Goal: Task Accomplishment & Management: Complete application form

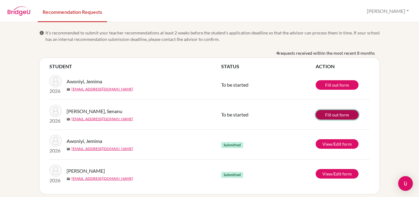
click at [321, 113] on link "Fill out form" at bounding box center [337, 115] width 43 height 10
click at [322, 115] on link "Fill out form" at bounding box center [337, 115] width 43 height 10
